Goal: Transaction & Acquisition: Purchase product/service

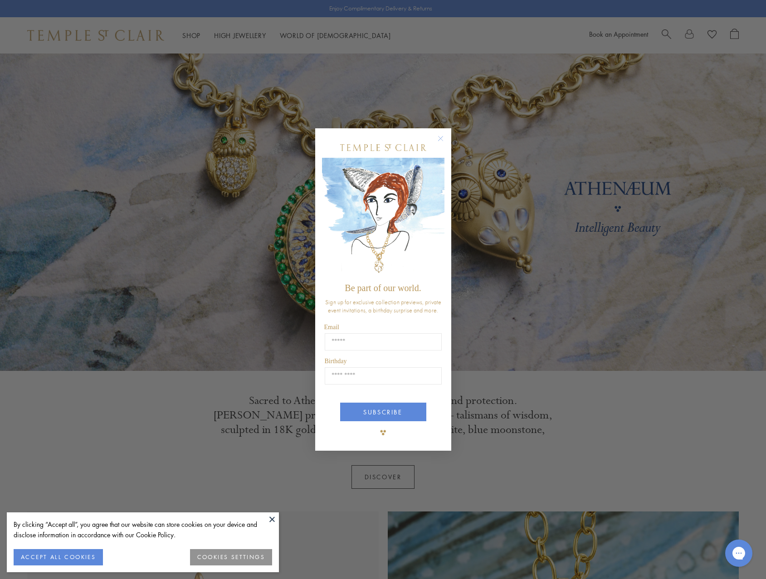
click at [438, 136] on circle "Close dialog" at bounding box center [440, 138] width 11 height 11
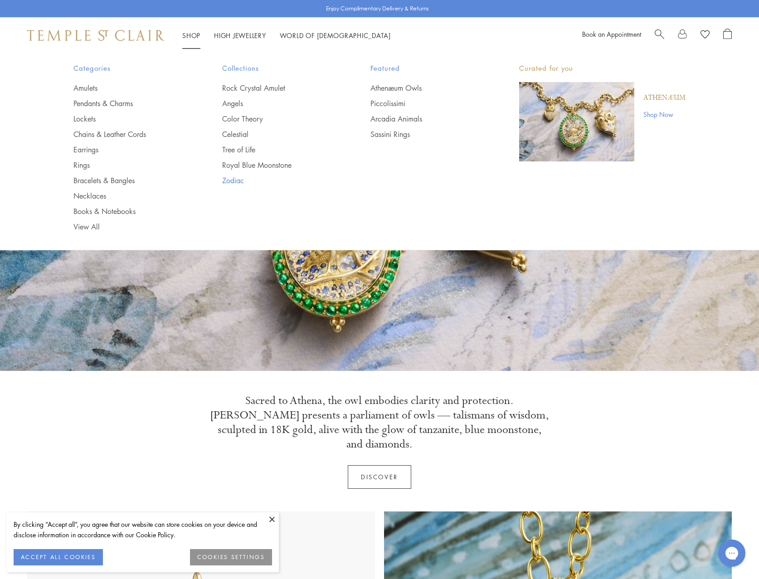
click at [231, 178] on link "Zodiac" at bounding box center [278, 180] width 112 height 10
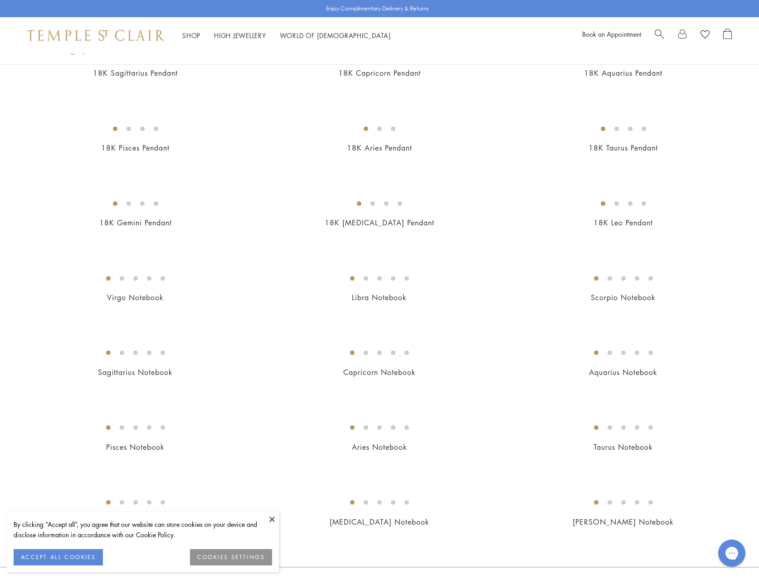
scroll to position [181, 0]
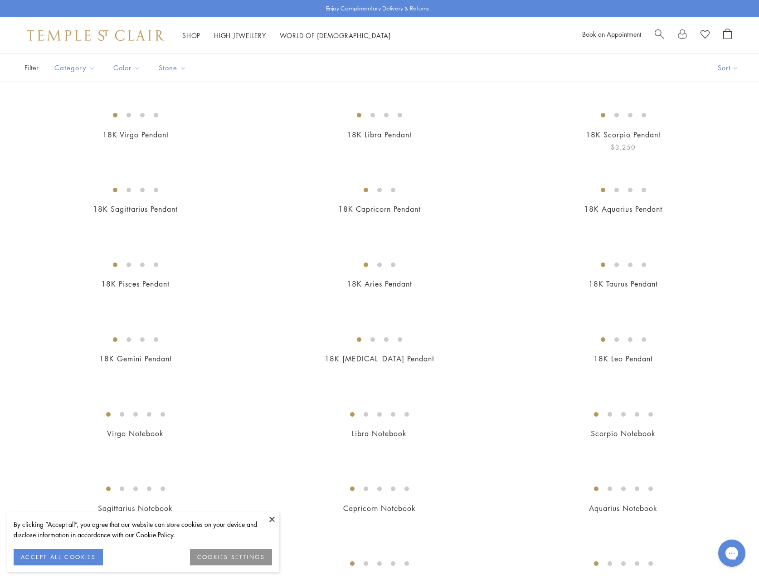
click at [0, 0] on img at bounding box center [0, 0] width 0 height 0
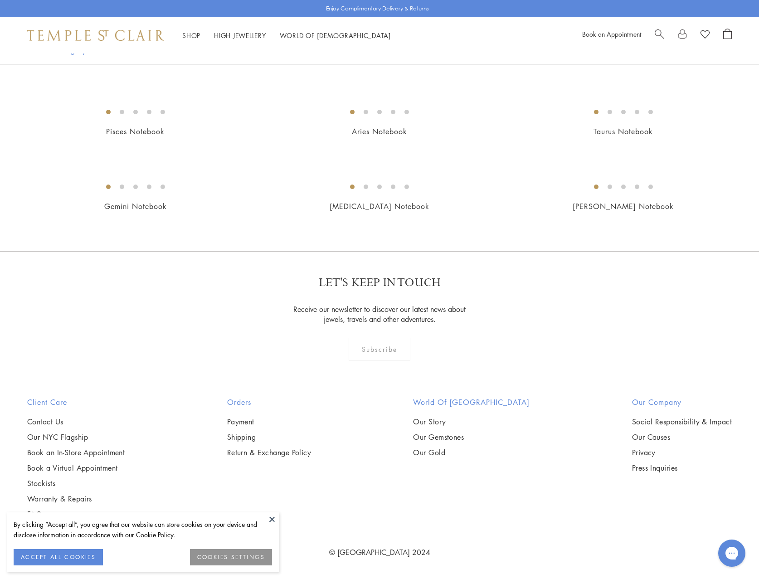
scroll to position [907, 0]
click at [0, 0] on img at bounding box center [0, 0] width 0 height 0
